Goal: Task Accomplishment & Management: Manage account settings

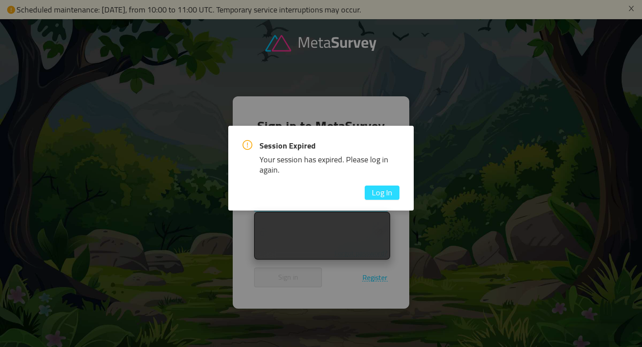
type input "kirill@getwally.net"
click at [385, 193] on button "Log In" at bounding box center [382, 193] width 35 height 14
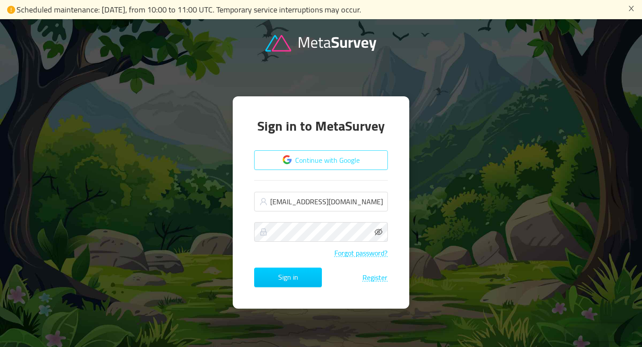
click at [344, 160] on button "Continue with Google" at bounding box center [321, 160] width 134 height 20
